Goal: Information Seeking & Learning: Check status

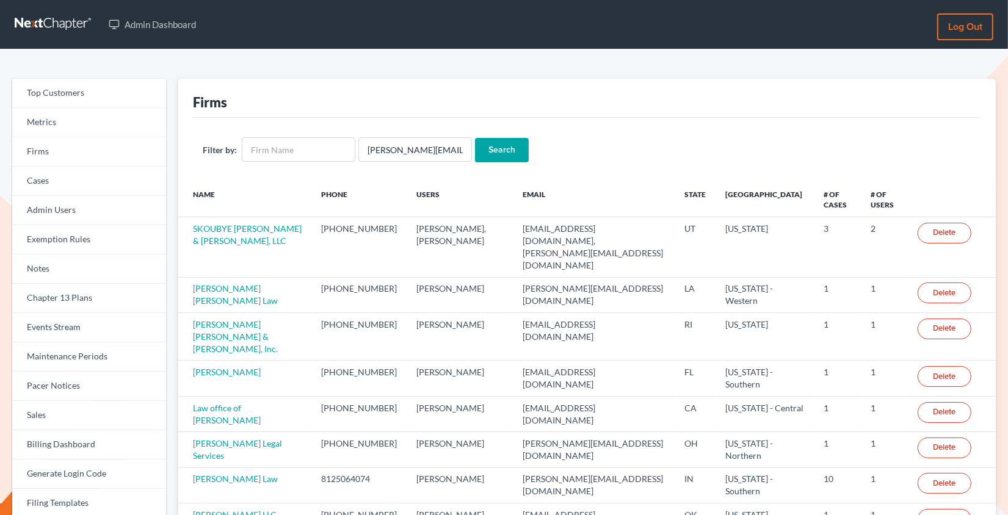
type input "mike@doyellaw.com"
click at [475, 138] on input "Search" at bounding box center [502, 150] width 54 height 24
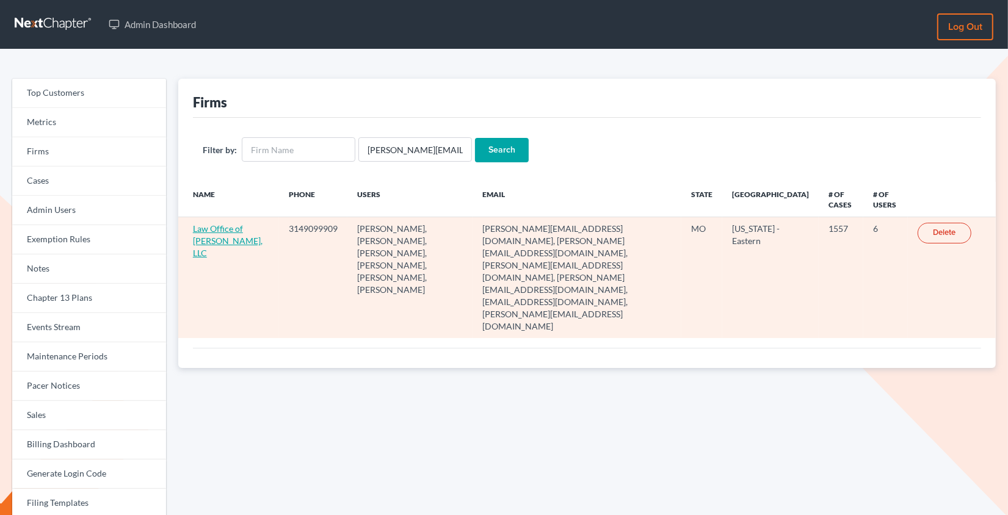
click at [224, 226] on link "Law Office of [PERSON_NAME], LLC" at bounding box center [228, 240] width 70 height 35
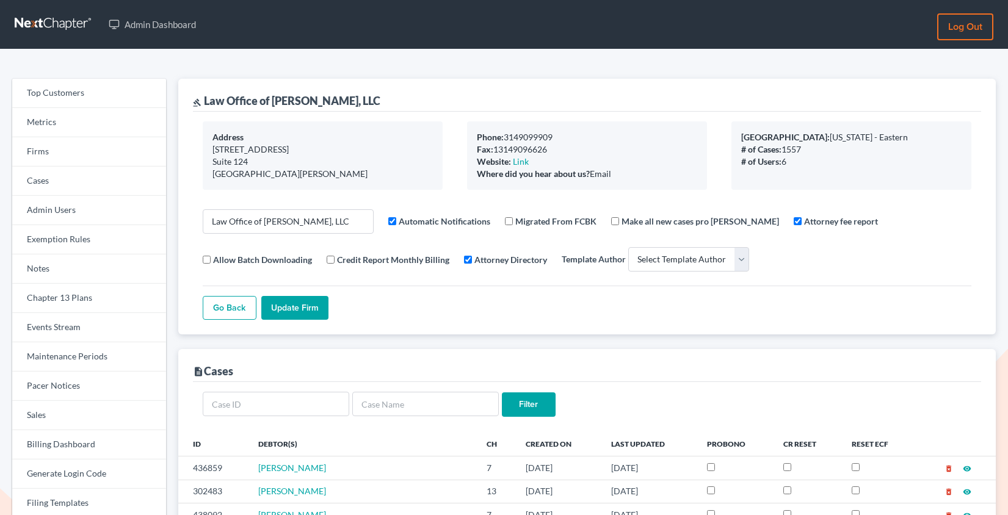
select select
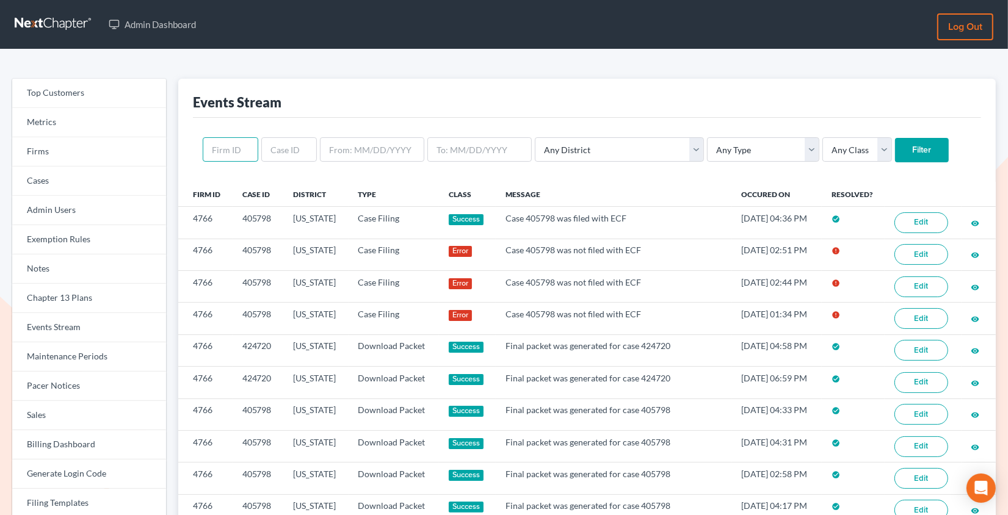
click at [240, 148] on input "text" at bounding box center [231, 149] width 56 height 24
paste input "2056"
type input "2056"
click at [895, 138] on input "Filter" at bounding box center [922, 150] width 54 height 24
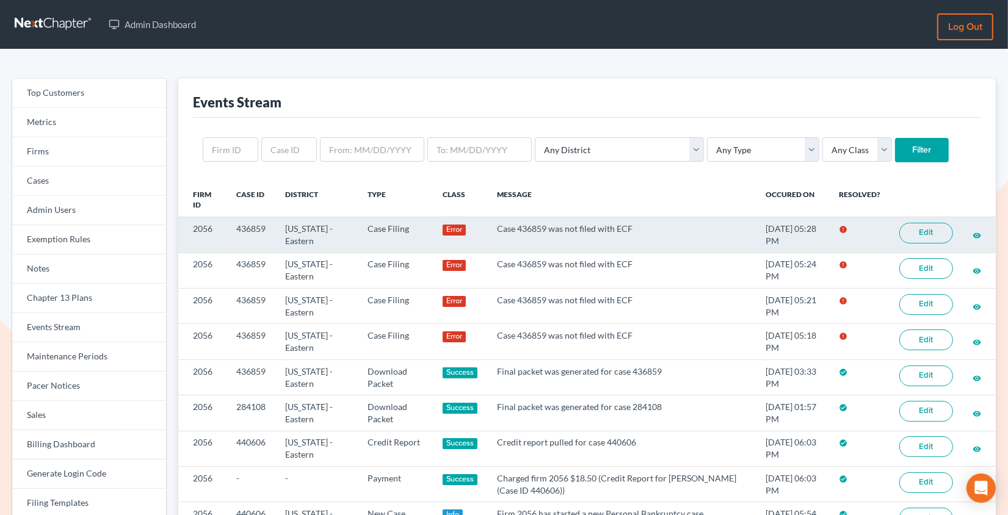
click at [254, 228] on td "436859" at bounding box center [250, 234] width 49 height 35
copy td "436859"
